Goal: Transaction & Acquisition: Purchase product/service

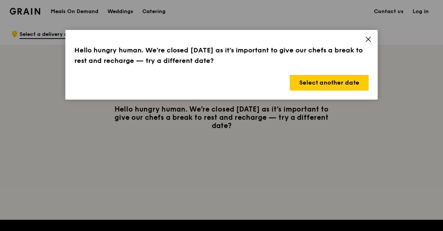
click at [337, 83] on button "Select another date" at bounding box center [329, 83] width 79 height 16
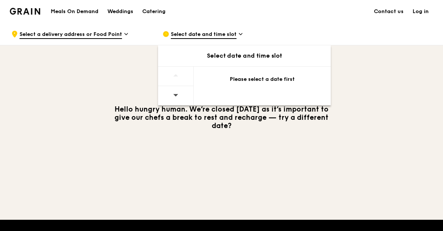
click at [266, 80] on div "Please select a date first" at bounding box center [262, 80] width 119 height 8
click at [216, 36] on span "Select date and time slot" at bounding box center [204, 35] width 66 height 8
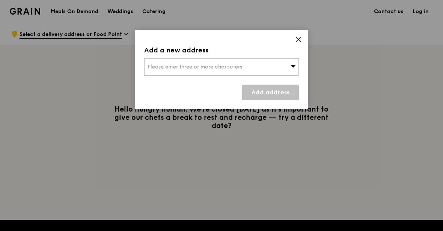
click at [238, 68] on span "Please enter three or more characters" at bounding box center [194, 67] width 95 height 6
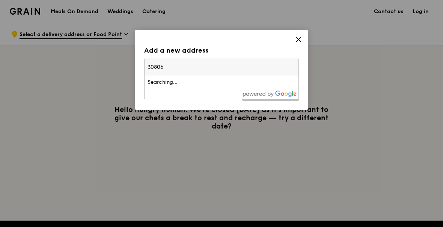
type input "308065"
click at [246, 85] on div "[STREET_ADDRESS][PERSON_NAME]" at bounding box center [202, 82] width 111 height 8
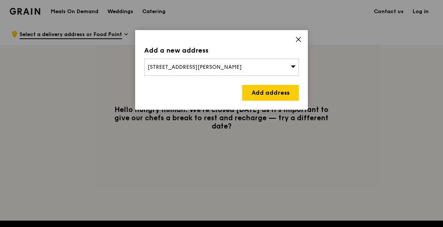
click at [276, 95] on link "Add address" at bounding box center [270, 93] width 57 height 16
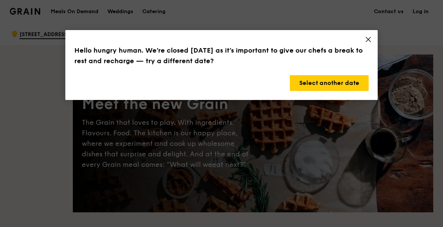
click at [345, 80] on button "Select another date" at bounding box center [329, 83] width 79 height 16
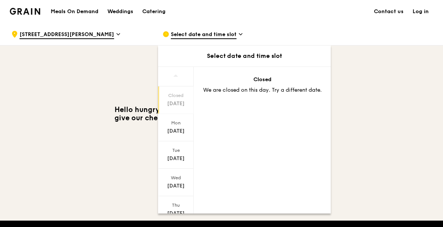
click at [180, 127] on div "[DATE]" at bounding box center [175, 131] width 33 height 8
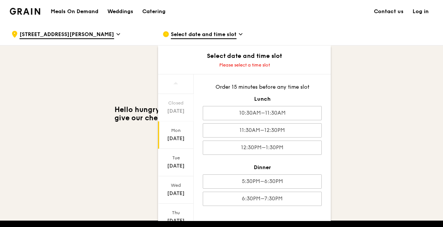
click at [291, 197] on div "6:30PM–7:30PM" at bounding box center [262, 198] width 119 height 14
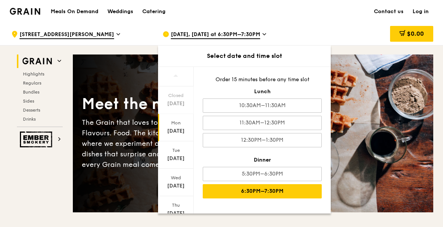
click at [69, 38] on span "[STREET_ADDRESS][PERSON_NAME]" at bounding box center [67, 35] width 95 height 8
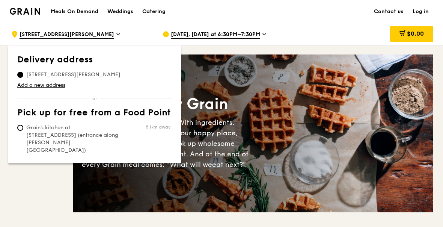
click at [260, 35] on span "[DATE], [DATE] at 6:30PM–7:30PM" at bounding box center [215, 35] width 89 height 8
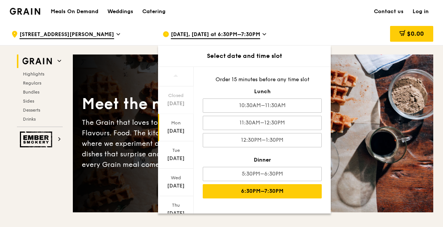
click at [299, 122] on div "11:30AM–12:30PM" at bounding box center [262, 123] width 119 height 14
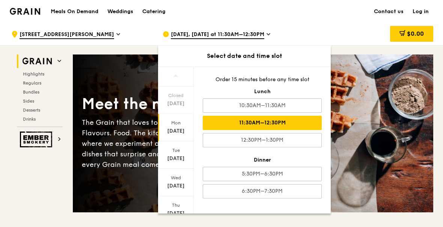
click at [71, 37] on span "[STREET_ADDRESS][PERSON_NAME]" at bounding box center [67, 35] width 95 height 8
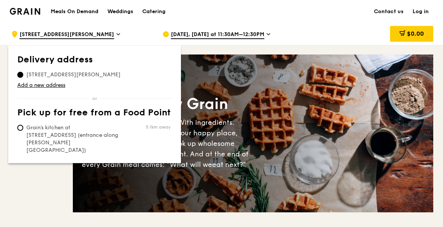
click at [36, 87] on link "Add a new address" at bounding box center [94, 85] width 155 height 8
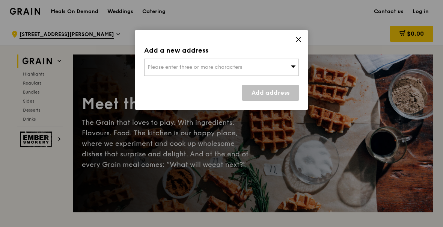
click at [166, 73] on div "Please enter three or more characters" at bounding box center [221, 67] width 155 height 17
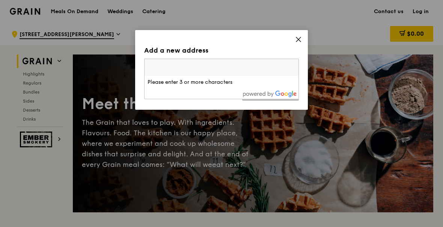
click at [158, 71] on input "search" at bounding box center [221, 67] width 154 height 17
type input "208539"
click at [219, 83] on div "[STREET_ADDRESS]" at bounding box center [202, 82] width 111 height 8
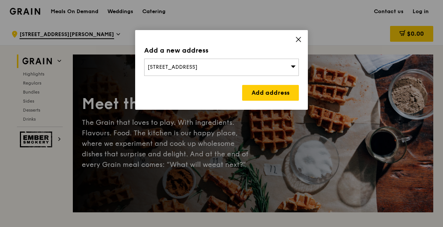
click at [148, 70] on span "[STREET_ADDRESS]" at bounding box center [172, 67] width 50 height 6
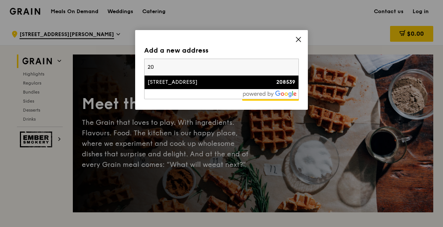
type input "2"
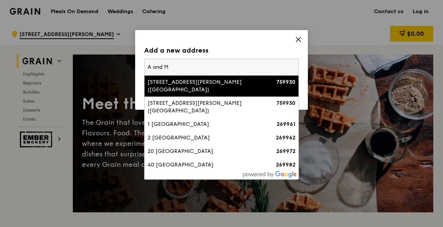
click at [148, 66] on input "A and M" at bounding box center [221, 67] width 154 height 17
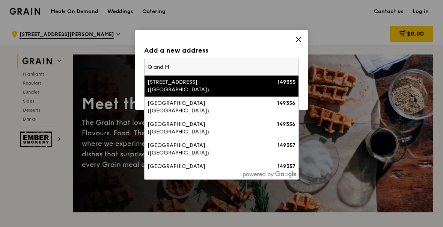
click at [198, 66] on input "Q and M" at bounding box center [221, 67] width 154 height 17
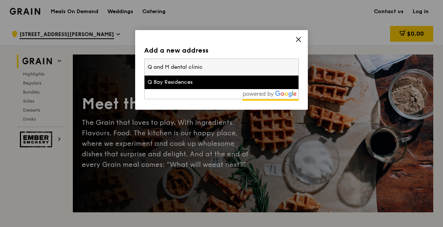
click at [221, 70] on input "Q and M dental clinic" at bounding box center [221, 67] width 154 height 17
click at [223, 64] on input "Q and M dental clinic," at bounding box center [221, 67] width 154 height 17
paste input "[STREET_ADDRESS]"
click at [149, 67] on input "Q and M dental clinic, [STREET_ADDRESS]" at bounding box center [221, 67] width 154 height 17
click at [150, 66] on input "Q and M dental clinic, [STREET_ADDRESS]" at bounding box center [221, 67] width 154 height 17
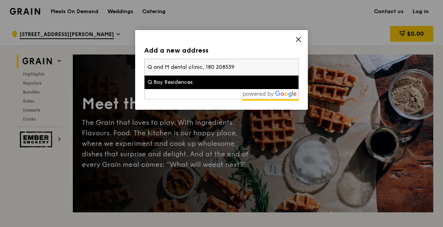
click at [149, 67] on input "Q and M dental clinic, 180 208539" at bounding box center [221, 67] width 154 height 17
click at [149, 68] on input "Q and M dental clinic, 180 208539" at bounding box center [221, 67] width 154 height 17
type input "180 208539"
click at [155, 68] on input "180 208539" at bounding box center [221, 67] width 154 height 17
click at [160, 70] on input "180 208539" at bounding box center [221, 67] width 154 height 17
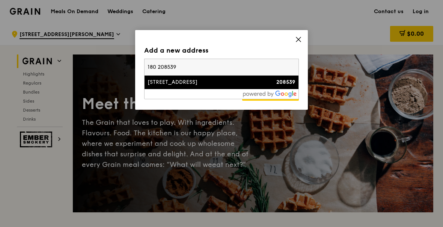
click at [222, 84] on div "[STREET_ADDRESS]" at bounding box center [202, 82] width 111 height 8
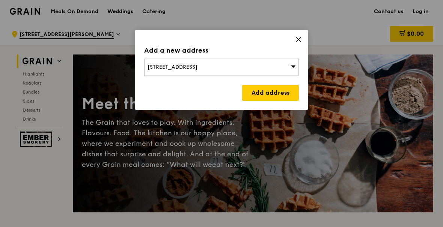
click at [276, 92] on link "Add address" at bounding box center [270, 93] width 57 height 16
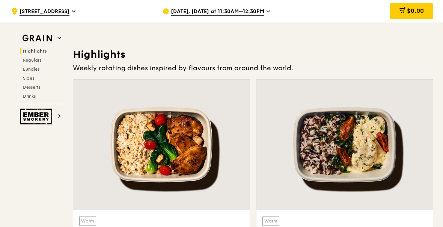
click at [44, 69] on h2 "Bundles" at bounding box center [41, 69] width 43 height 6
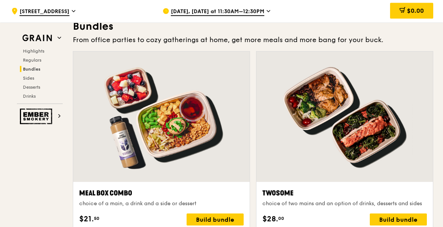
scroll to position [1065, 0]
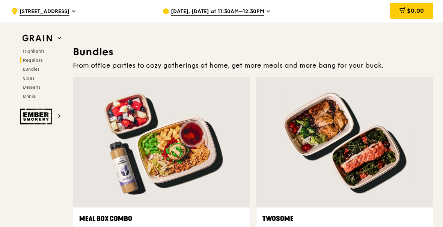
click at [41, 67] on h2 "Bundles" at bounding box center [41, 69] width 43 height 6
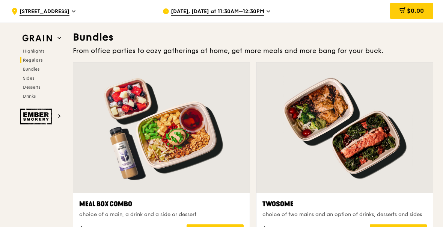
click at [41, 60] on span "Regulars" at bounding box center [33, 59] width 20 height 5
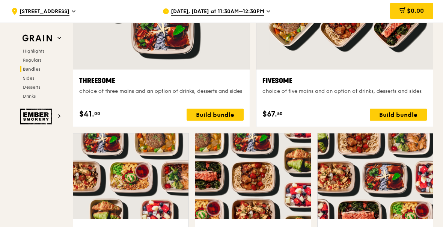
scroll to position [1390, 0]
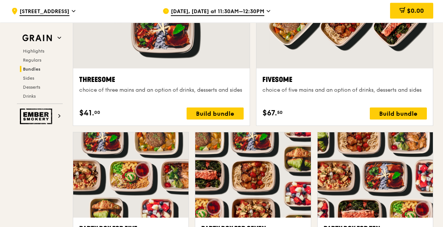
click at [411, 117] on div "Build bundle" at bounding box center [397, 114] width 57 height 12
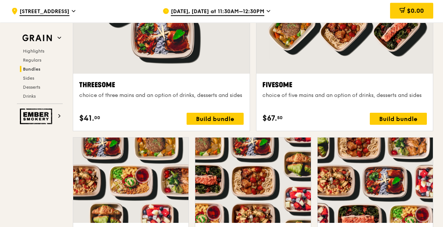
scroll to position [1384, 0]
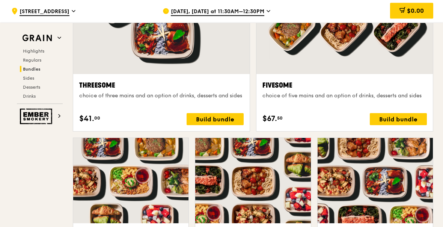
click at [400, 120] on div "Build bundle" at bounding box center [397, 119] width 57 height 12
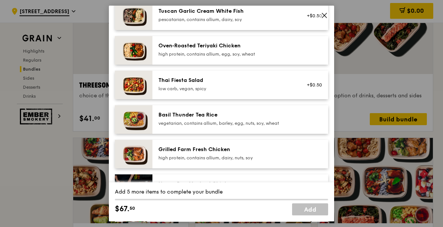
scroll to position [77, 0]
click at [284, 50] on div "Oven‑Roasted Teriyaki Chicken" at bounding box center [225, 46] width 135 height 8
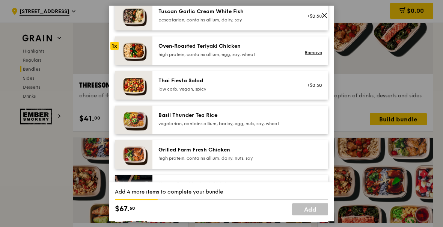
click at [306, 162] on div at bounding box center [311, 154] width 29 height 17
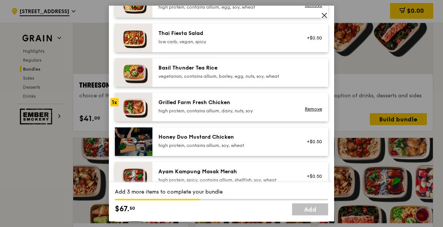
scroll to position [124, 0]
click at [293, 149] on div "Honey Duo Mustard Chicken high protein, contains allium, soy, wheat" at bounding box center [225, 141] width 135 height 15
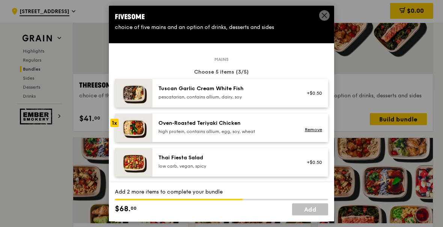
scroll to position [0, 0]
click at [281, 134] on div "Oven‑Roasted Teriyaki Chicken high protein, contains allium, egg, soy, wheat" at bounding box center [225, 126] width 135 height 15
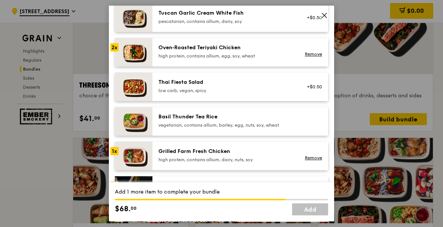
scroll to position [79, 0]
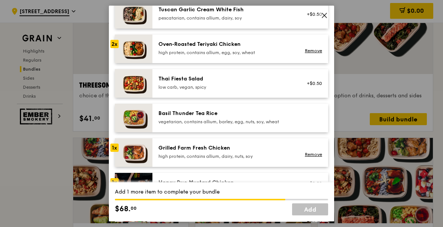
click at [281, 159] on div "high protein, contains allium, dairy, nuts, soy" at bounding box center [225, 156] width 135 height 6
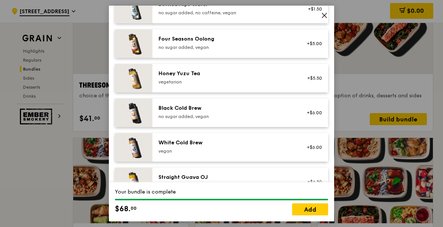
scroll to position [883, 0]
click at [161, 195] on div "Your bundle is complete" at bounding box center [221, 192] width 213 height 8
click at [183, 195] on div "Your bundle is complete" at bounding box center [221, 192] width 213 height 8
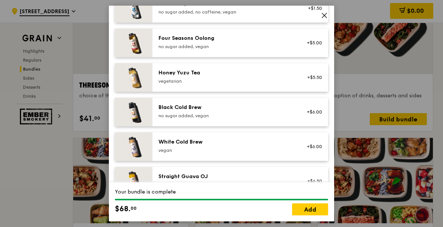
click at [281, 195] on div "Your bundle is complete" at bounding box center [221, 192] width 213 height 8
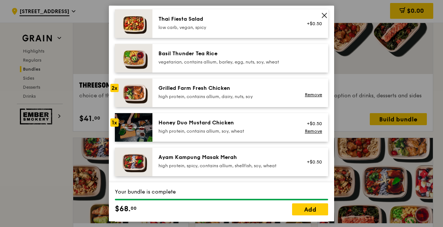
scroll to position [129, 0]
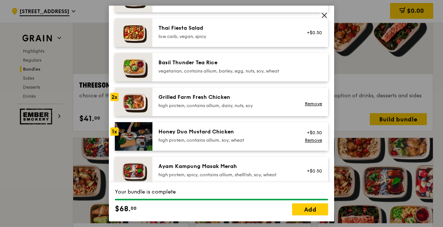
click at [251, 101] on div "Grilled Farm Fresh Chicken" at bounding box center [225, 97] width 135 height 8
click at [200, 108] on div "high protein, contains allium, dairy, nuts, soy" at bounding box center [225, 105] width 135 height 6
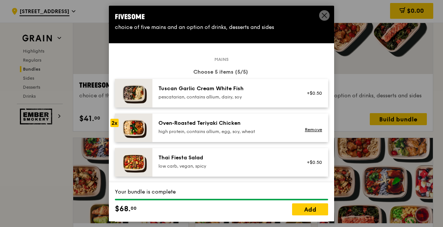
scroll to position [0, 0]
click at [269, 31] on div "choice of five mains and an option of drinks, desserts and sides" at bounding box center [221, 28] width 213 height 8
click at [326, 18] on icon at bounding box center [324, 15] width 5 height 5
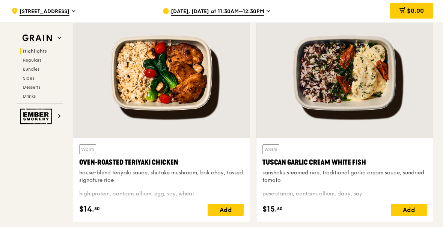
scroll to position [238, 0]
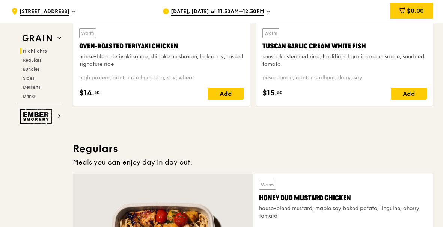
click at [37, 70] on span "Bundles" at bounding box center [31, 68] width 17 height 5
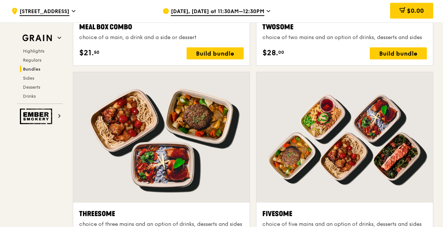
scroll to position [1256, 0]
click at [342, 211] on div "Fivesome" at bounding box center [344, 213] width 164 height 11
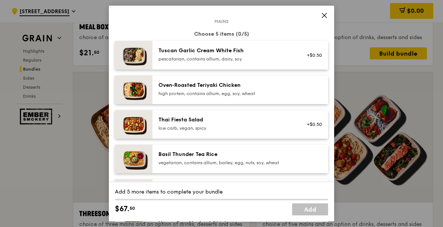
scroll to position [28, 0]
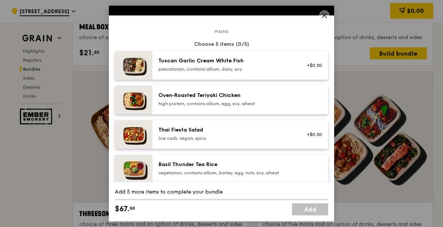
click at [269, 99] on div "Oven‑Roasted Teriyaki Chicken" at bounding box center [225, 96] width 135 height 8
click at [279, 99] on div "Oven‑Roasted Teriyaki Chicken" at bounding box center [225, 96] width 135 height 8
click at [277, 203] on div "Grilled Farm Fresh Chicken" at bounding box center [225, 199] width 135 height 8
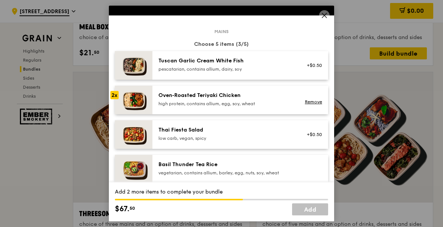
click at [276, 203] on div "Grilled Farm Fresh Chicken" at bounding box center [225, 199] width 135 height 8
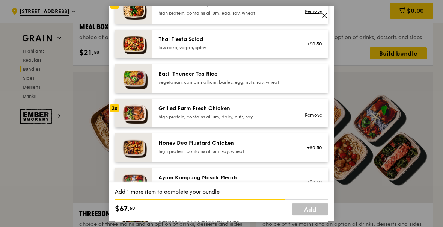
scroll to position [125, 0]
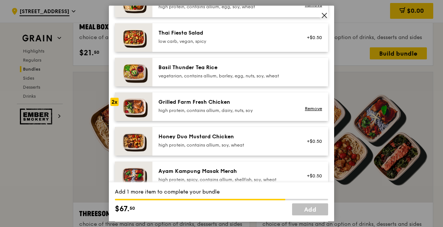
click at [287, 140] on div "Honey Duo Mustard Chicken" at bounding box center [225, 137] width 135 height 8
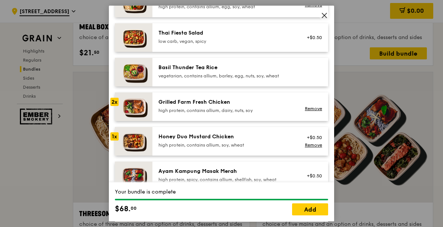
click at [278, 148] on div "high protein, contains allium, soy, wheat" at bounding box center [225, 145] width 135 height 6
click at [278, 113] on div "Grilled Farm Fresh Chicken high protein, contains allium, dairy, nuts, soy" at bounding box center [225, 105] width 135 height 15
click at [314, 111] on link "Remove" at bounding box center [313, 108] width 17 height 5
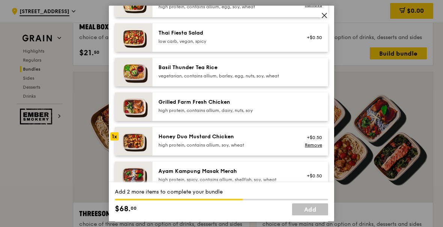
click at [288, 113] on div "high protein, contains allium, dairy, nuts, soy" at bounding box center [225, 110] width 135 height 6
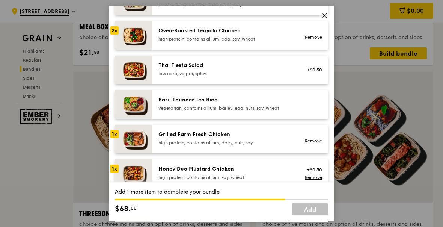
scroll to position [86, 0]
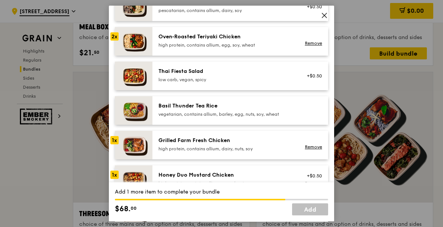
click at [281, 186] on div "Honey Duo Mustard Chicken high protein, contains allium, soy, wheat" at bounding box center [225, 178] width 135 height 15
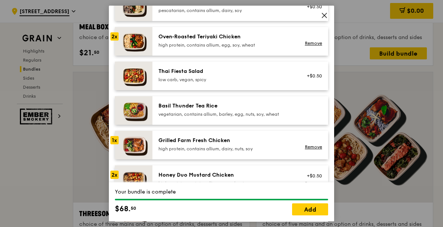
click at [288, 152] on div "Grilled Farm Fresh Chicken high protein, contains allium, dairy, nuts, soy" at bounding box center [225, 144] width 135 height 15
click at [271, 144] on div "Grilled Farm Fresh Chicken" at bounding box center [225, 141] width 135 height 8
click at [316, 186] on link "Remove" at bounding box center [313, 182] width 17 height 5
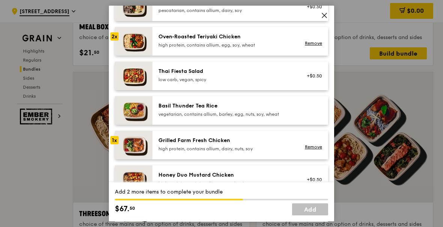
click at [283, 186] on div "high protein, contains allium, soy, wheat" at bounding box center [225, 183] width 135 height 6
click at [290, 144] on div "Grilled Farm Fresh Chicken" at bounding box center [225, 141] width 135 height 8
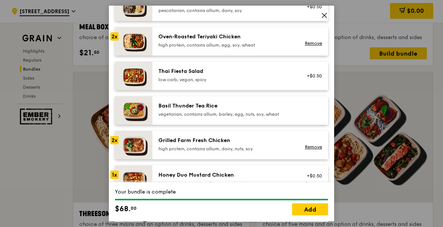
click at [315, 215] on link "Add" at bounding box center [310, 209] width 36 height 12
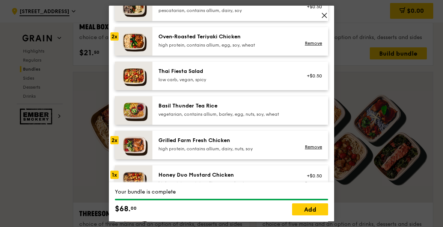
click at [310, 215] on link "Add" at bounding box center [310, 209] width 36 height 12
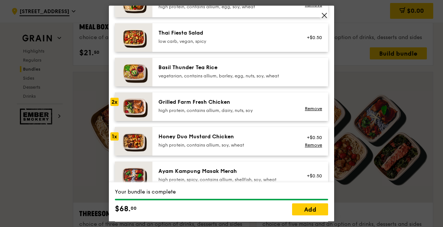
scroll to position [125, 0]
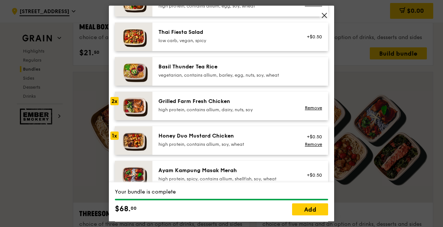
click at [312, 215] on link "Add" at bounding box center [310, 209] width 36 height 12
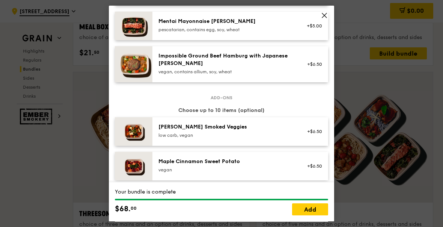
scroll to position [312, 0]
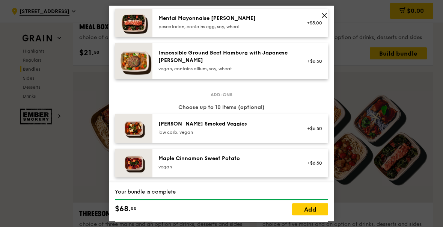
click at [307, 215] on link "Add" at bounding box center [310, 209] width 36 height 12
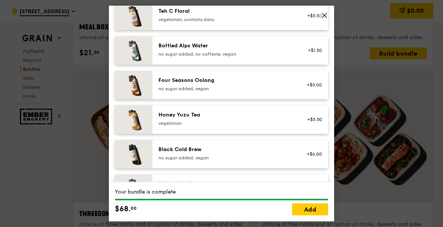
scroll to position [843, 0]
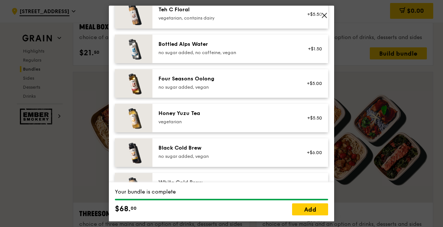
click at [286, 156] on div "no sugar added, vegan" at bounding box center [225, 156] width 135 height 6
click at [315, 156] on link "Remove" at bounding box center [313, 155] width 17 height 5
click at [312, 215] on link "Add" at bounding box center [310, 209] width 36 height 12
click at [311, 215] on link "Add" at bounding box center [310, 209] width 36 height 12
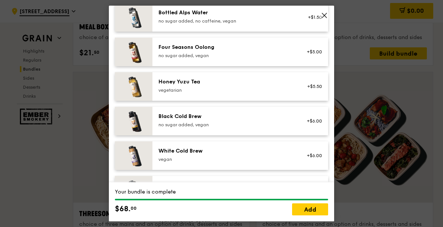
scroll to position [874, 0]
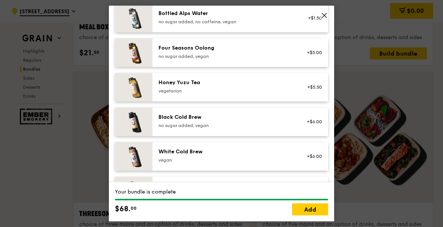
click at [317, 215] on link "Add" at bounding box center [310, 209] width 36 height 12
click at [318, 215] on link "Add" at bounding box center [310, 209] width 36 height 12
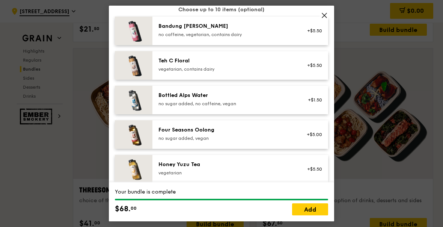
scroll to position [1278, 0]
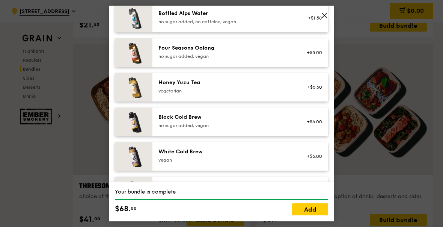
click at [309, 221] on div "Your bundle is complete $68. 00 Add" at bounding box center [221, 201] width 225 height 39
click at [308, 195] on div "Your bundle is complete" at bounding box center [221, 192] width 213 height 8
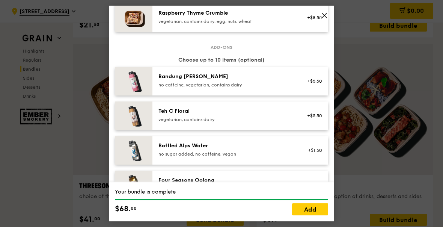
click at [326, 18] on icon at bounding box center [324, 15] width 7 height 7
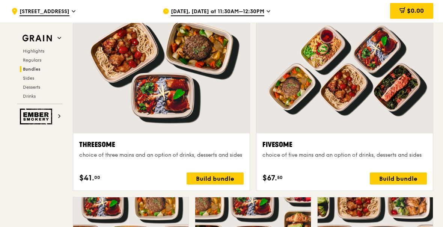
click at [397, 176] on div "Build bundle" at bounding box center [397, 178] width 57 height 12
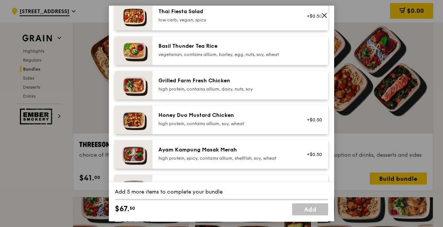
click at [285, 119] on div "Honey Duo Mustard Chicken" at bounding box center [225, 115] width 135 height 8
click at [246, 84] on div "Grilled Farm Fresh Chicken" at bounding box center [225, 81] width 135 height 8
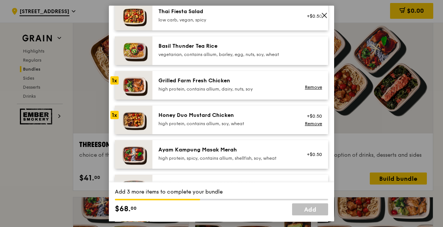
click at [249, 92] on div "Grilled Farm Fresh Chicken high protein, contains allium, dairy, nuts, soy" at bounding box center [225, 84] width 135 height 15
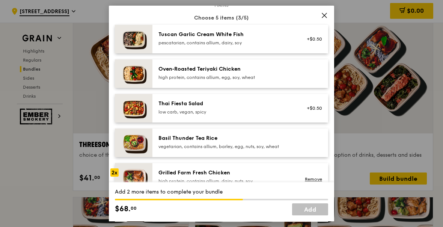
click at [255, 80] on div "Oven‑Roasted Teriyaki Chicken high protein, contains allium, egg, soy, wheat" at bounding box center [225, 72] width 135 height 15
click at [258, 73] on div "Oven‑Roasted Teriyaki Chicken" at bounding box center [225, 69] width 135 height 8
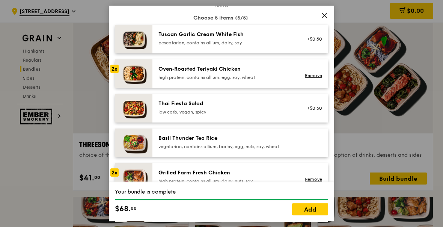
click at [306, 215] on link "Add" at bounding box center [310, 209] width 36 height 12
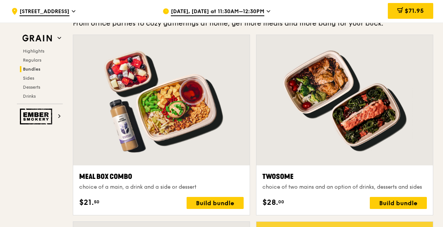
click at [421, 9] on span "$71.95" at bounding box center [413, 10] width 19 height 7
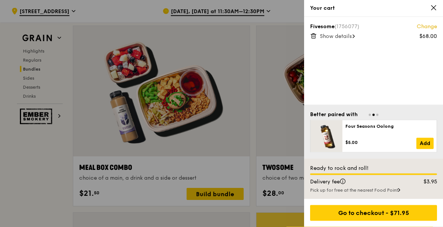
scroll to position [1116, 0]
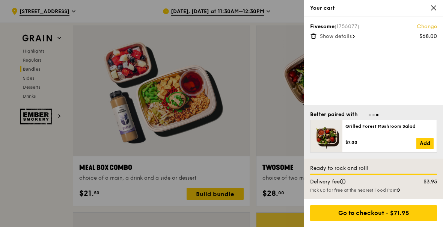
click at [380, 221] on div "Go to checkout - $71.95" at bounding box center [373, 213] width 127 height 16
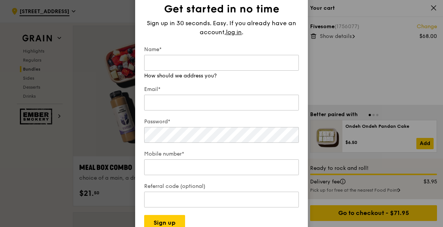
click at [236, 71] on input "Name*" at bounding box center [221, 63] width 155 height 16
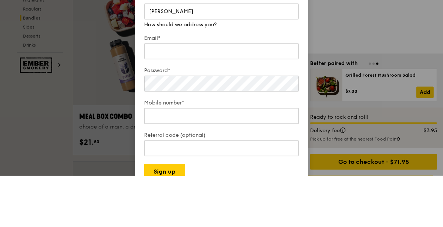
type input "[PERSON_NAME]"
click at [250, 95] on input "Email*" at bounding box center [221, 103] width 155 height 16
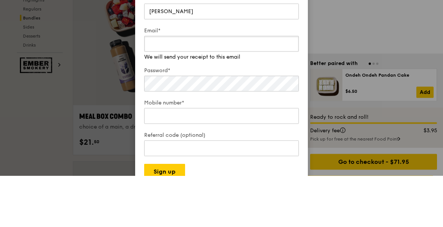
type input "[EMAIL_ADDRESS][DOMAIN_NAME]"
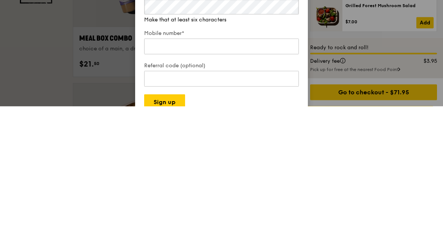
scroll to position [1143, 0]
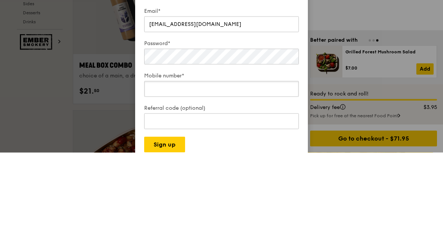
click at [214, 155] on input "Mobile number*" at bounding box center [221, 163] width 155 height 16
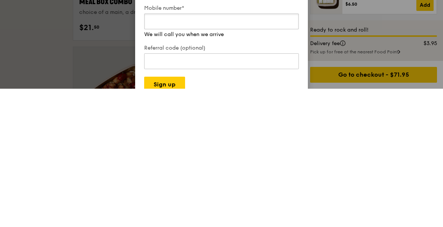
type input "88188045"
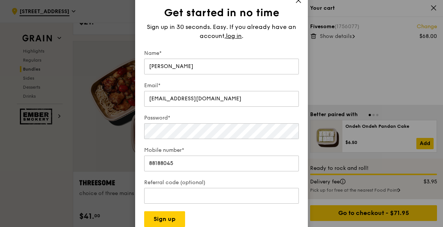
scroll to position [1293, 0]
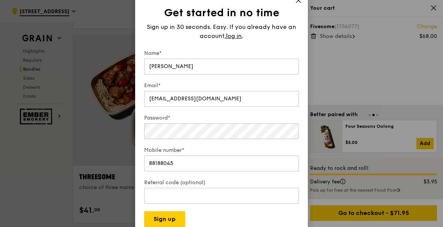
click at [174, 227] on button "Sign up" at bounding box center [164, 219] width 41 height 16
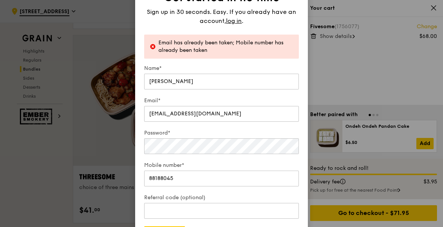
click at [235, 26] on span "log in" at bounding box center [234, 21] width 16 height 9
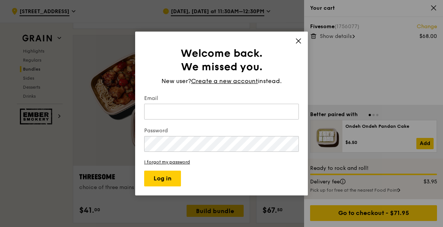
click at [213, 119] on input "Email" at bounding box center [221, 112] width 155 height 16
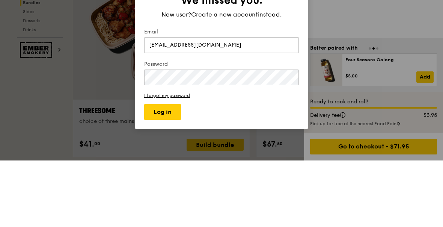
type input "[EMAIL_ADDRESS][DOMAIN_NAME]"
click at [182, 159] on link "I forgot my password" at bounding box center [221, 161] width 155 height 5
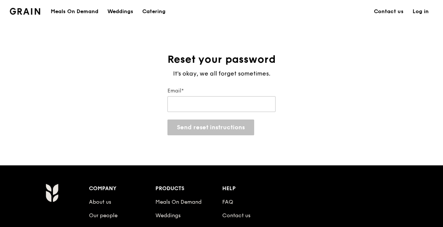
click at [241, 110] on input "Email*" at bounding box center [221, 104] width 108 height 16
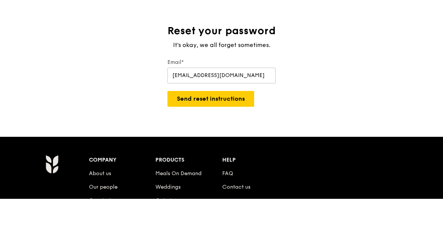
type input "[EMAIL_ADDRESS][DOMAIN_NAME]"
click at [237, 119] on button "Send reset instructions" at bounding box center [210, 127] width 87 height 16
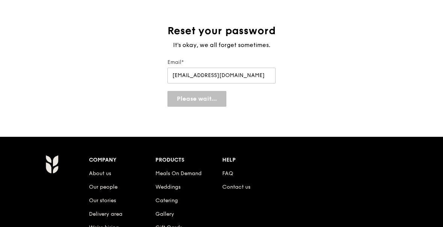
scroll to position [29, 0]
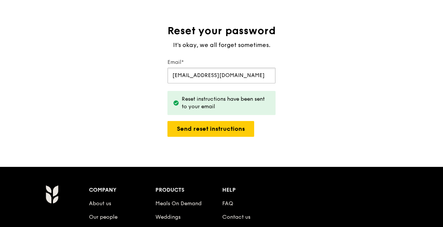
click at [248, 82] on input "[EMAIL_ADDRESS][DOMAIN_NAME]" at bounding box center [221, 76] width 108 height 16
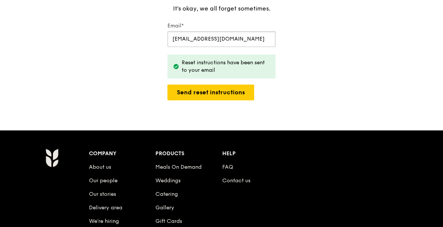
scroll to position [64, 0]
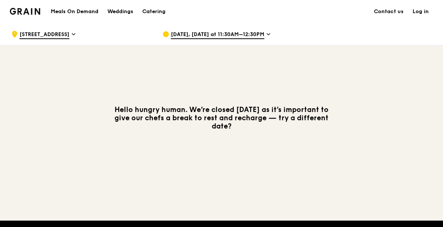
click at [270, 35] on icon at bounding box center [268, 34] width 3 height 2
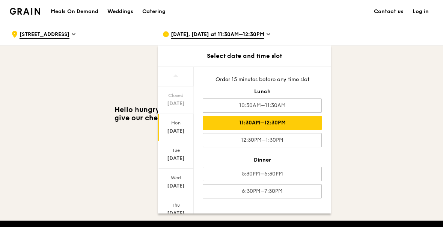
click at [362, 140] on div "Hello hungry human. We’re closed [DATE] as it’s important to give our chefs a b…" at bounding box center [221, 117] width 432 height 145
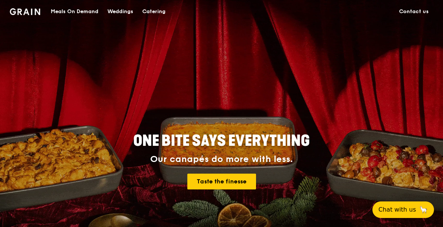
click at [77, 13] on div "Meals On Demand" at bounding box center [75, 11] width 48 height 23
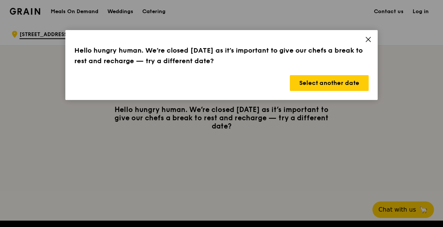
click at [335, 84] on button "Select another date" at bounding box center [329, 83] width 79 height 16
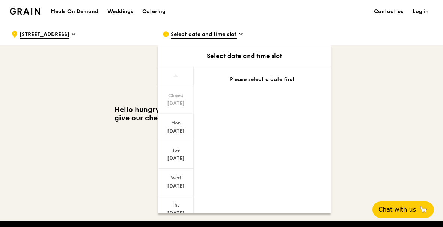
click at [180, 131] on div "[DATE]" at bounding box center [175, 131] width 33 height 8
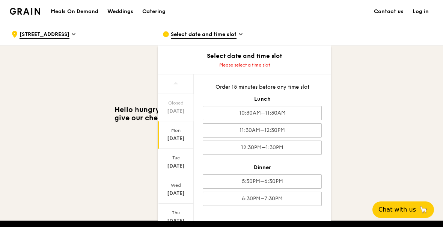
click at [296, 133] on div "11:30AM–12:30PM" at bounding box center [262, 130] width 119 height 14
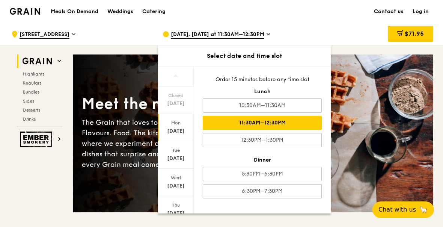
click at [414, 30] on div "$71.95" at bounding box center [409, 34] width 45 height 16
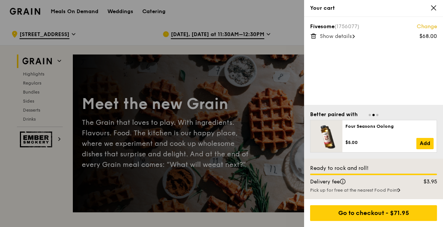
click at [404, 221] on div "Go to checkout - $71.95" at bounding box center [373, 213] width 127 height 16
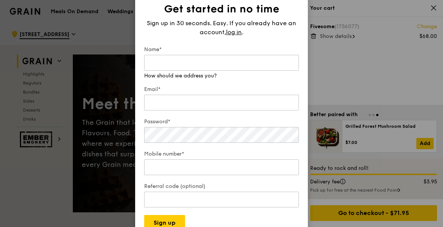
click at [237, 37] on span "log in" at bounding box center [234, 32] width 16 height 9
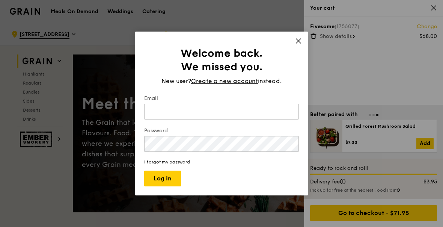
click at [209, 119] on input "Email" at bounding box center [221, 112] width 155 height 16
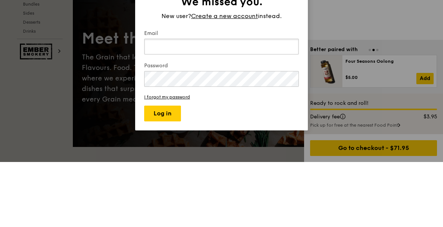
type input "[EMAIL_ADDRESS][DOMAIN_NAME]"
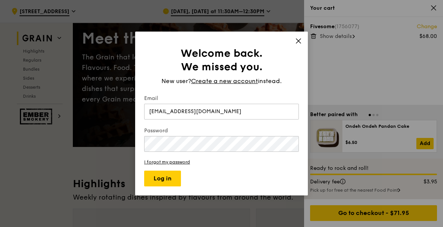
click at [169, 186] on button "Log in" at bounding box center [162, 178] width 37 height 16
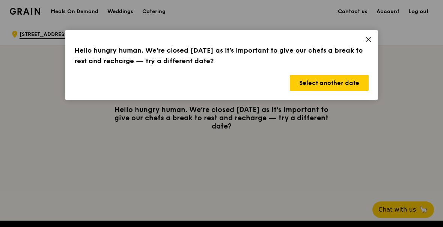
click at [346, 88] on button "Select another date" at bounding box center [329, 83] width 79 height 16
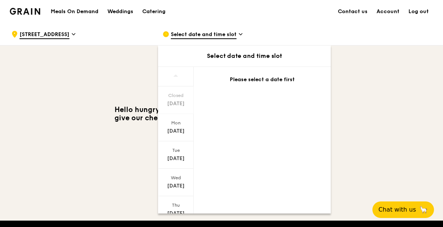
click at [179, 131] on div "[DATE]" at bounding box center [175, 131] width 33 height 8
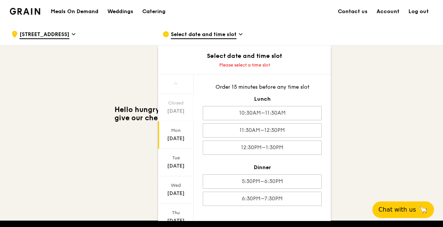
click at [304, 128] on div "11:30AM–12:30PM" at bounding box center [262, 130] width 119 height 14
click at [305, 131] on div "11:30AM–12:30PM" at bounding box center [262, 130] width 119 height 14
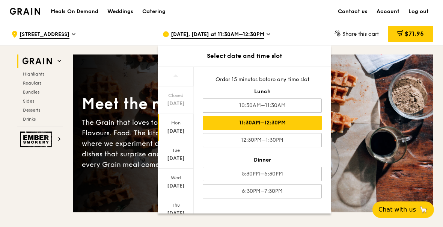
click at [379, 144] on div "Meet the new Grain The Grain that loves to play. With ingredients. Flavours. Fo…" at bounding box center [253, 133] width 360 height 97
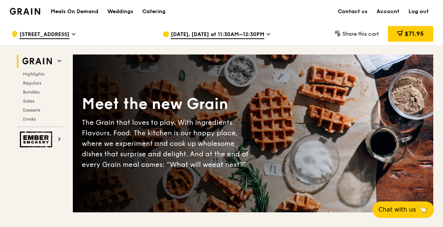
click at [413, 37] on span "$71.95" at bounding box center [413, 33] width 19 height 7
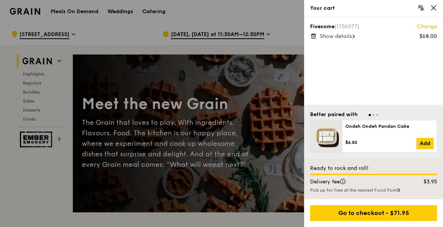
click at [408, 221] on div "Go to checkout - $71.95" at bounding box center [373, 213] width 127 height 16
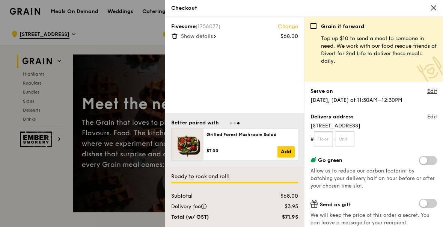
click at [329, 137] on input "text" at bounding box center [323, 139] width 19 height 16
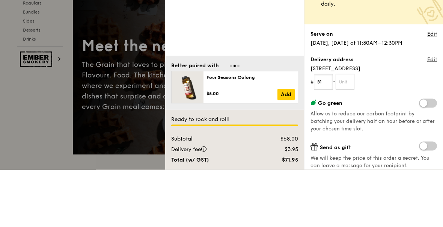
type input "B1"
click at [345, 131] on input "text" at bounding box center [344, 139] width 19 height 16
type input "13-14"
click at [396, 131] on form "# B1 - 13-14" at bounding box center [373, 139] width 126 height 16
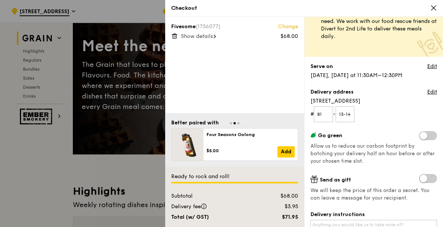
scroll to position [27, 0]
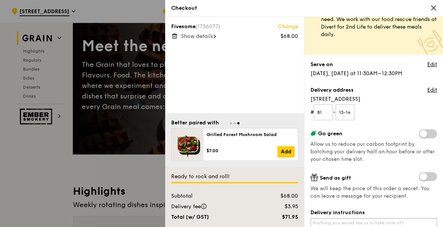
click at [386, 222] on textarea "Delivery instructions" at bounding box center [373, 229] width 126 height 22
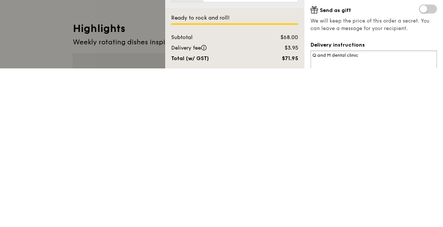
scroll to position [38, 0]
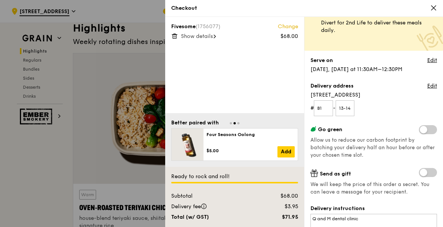
scroll to position [32, 0]
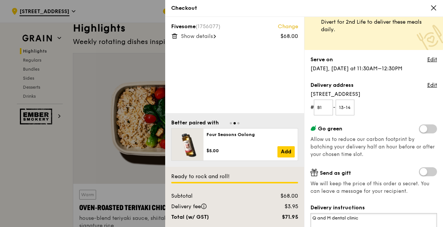
click at [378, 219] on textarea "Q and M dental clinic" at bounding box center [373, 224] width 126 height 22
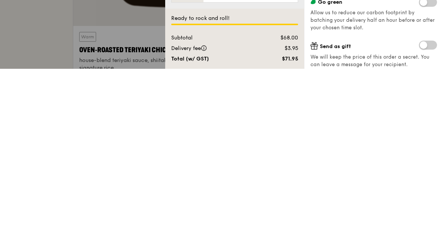
scroll to position [0, 0]
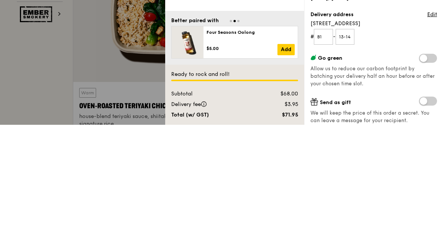
type textarea "Q and M dental clinic, City Square Mall Basement"
click at [333, 131] on input "B1" at bounding box center [323, 139] width 19 height 16
type input "B"
type input "B1"
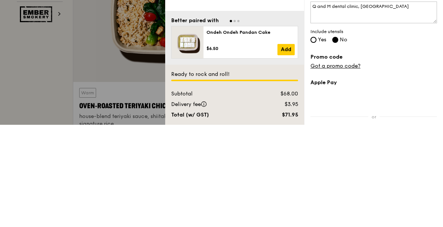
scroll to position [124, 0]
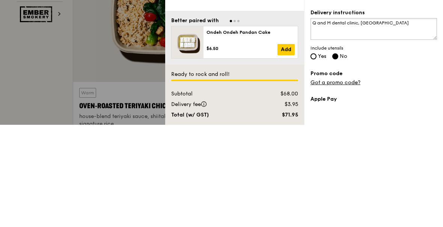
click at [356, 120] on textarea "Q and M dental clinic, City Square Mall Basement" at bounding box center [373, 131] width 126 height 22
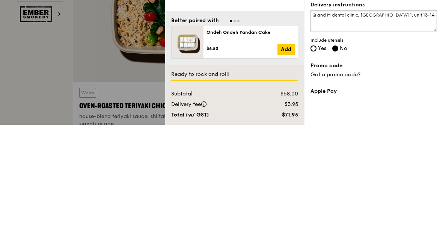
scroll to position [137, 0]
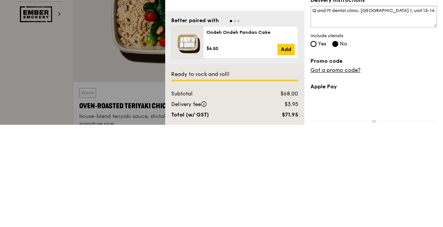
type textarea "Q and M dental clinic, City Square Mall Basement 1, unit 13-14"
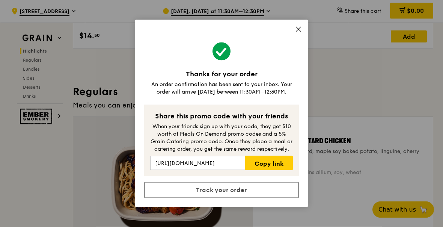
scroll to position [438, 0]
click at [298, 33] on icon at bounding box center [298, 29] width 7 height 7
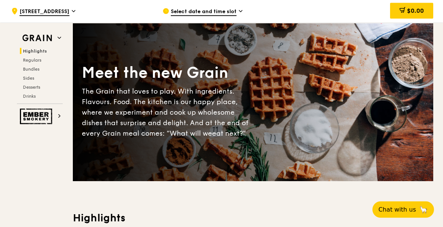
scroll to position [0, 0]
